Goal: Find specific page/section: Find specific page/section

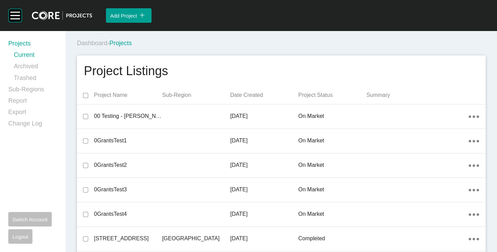
click at [301, 42] on div "Dashboard › Projects" at bounding box center [283, 43] width 412 height 9
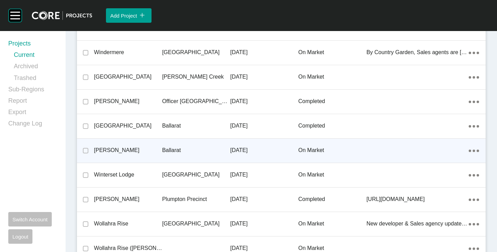
click at [110, 148] on p "[PERSON_NAME]" at bounding box center [128, 151] width 68 height 8
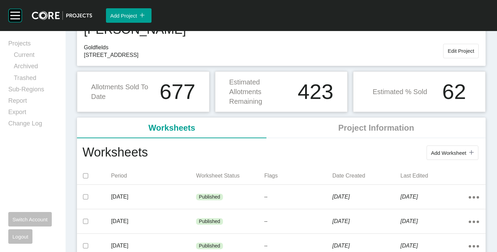
scroll to position [35, 0]
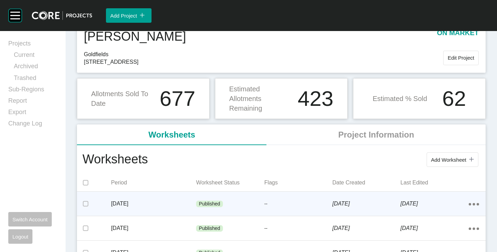
click at [196, 199] on div "Published" at bounding box center [230, 204] width 68 height 21
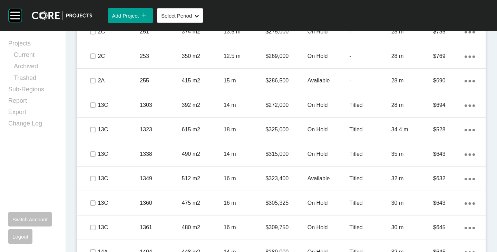
scroll to position [1596, 0]
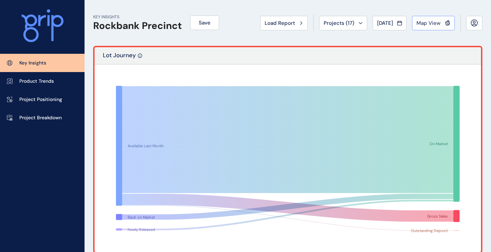
click at [424, 21] on span "Map View" at bounding box center [429, 23] width 24 height 7
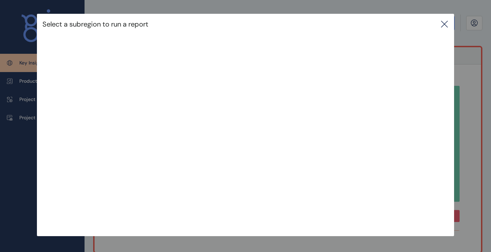
click at [445, 25] on icon at bounding box center [445, 24] width 8 height 8
